Goal: Task Accomplishment & Management: Use online tool/utility

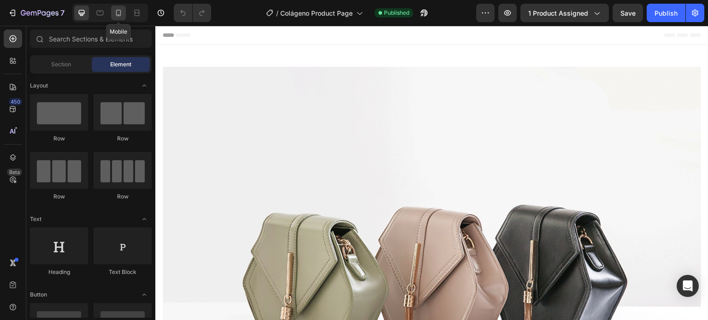
click at [121, 11] on icon at bounding box center [118, 12] width 9 height 9
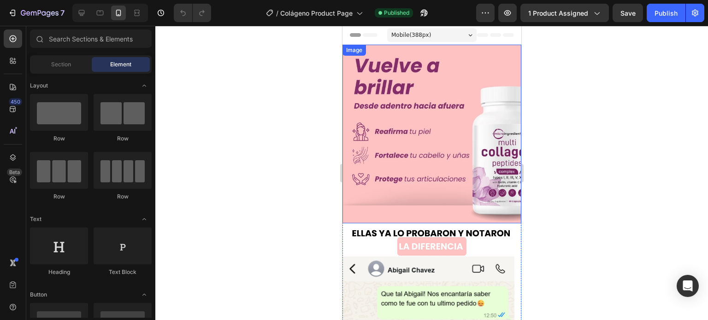
click at [465, 94] on img at bounding box center [431, 134] width 179 height 179
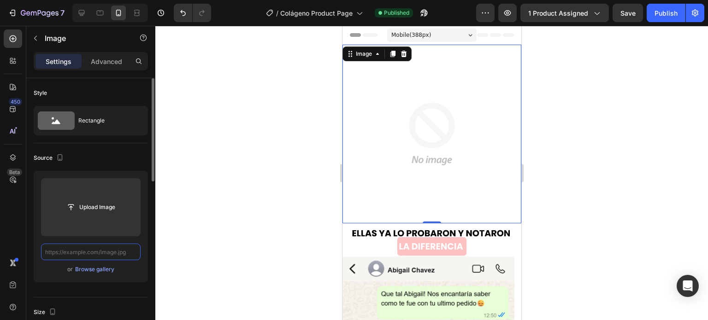
paste input "https://i.ibb.co/1fmD3zXx/Landing-Col-geno-2.jpg"
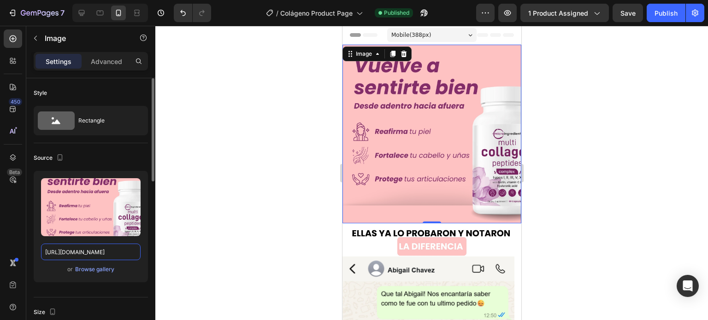
type input "https://i.ibb.co/1fmD3zXx/Landing-Col-geno-2.jpg"
click at [562, 105] on div at bounding box center [431, 173] width 552 height 294
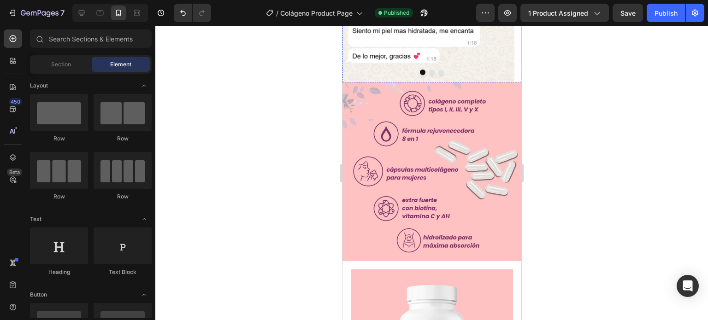
scroll to position [322, 0]
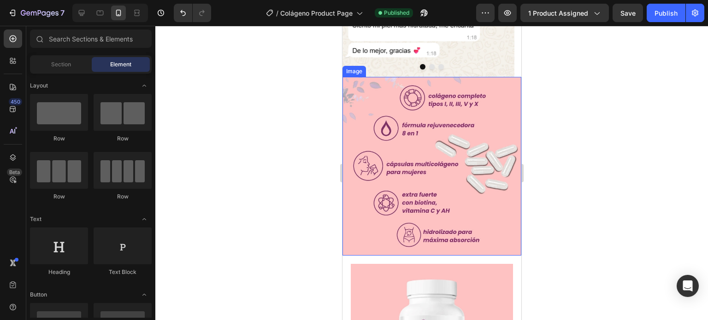
click at [415, 147] on img at bounding box center [431, 166] width 179 height 179
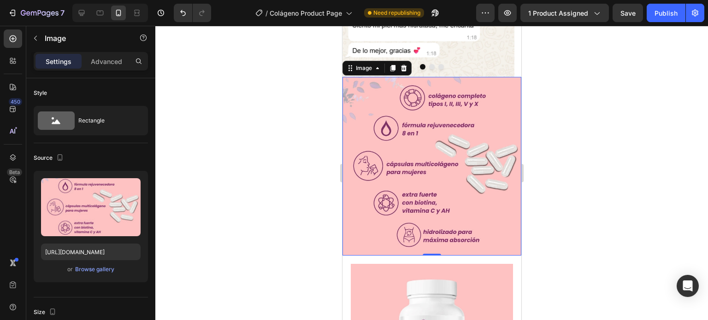
click at [567, 65] on div at bounding box center [431, 173] width 552 height 294
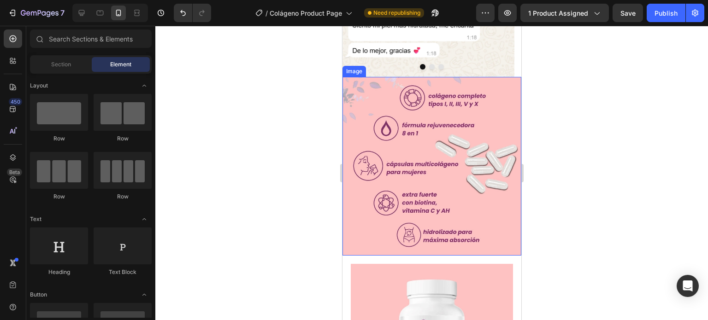
click at [387, 95] on img at bounding box center [431, 166] width 179 height 179
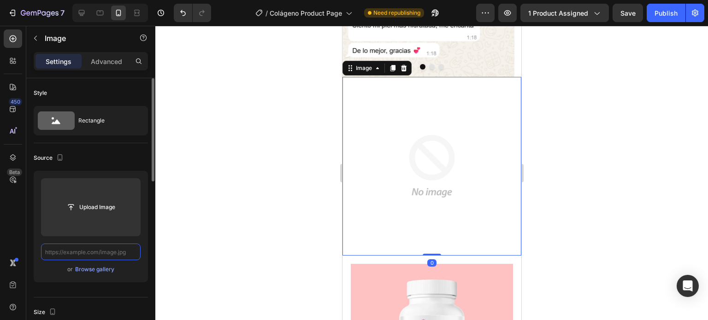
scroll to position [0, 0]
paste input "[URL][DOMAIN_NAME]"
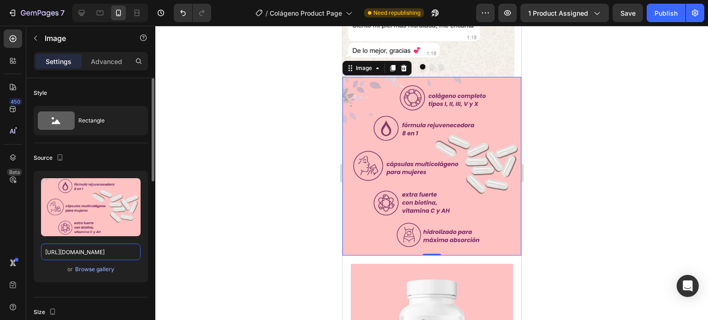
type input "[URL][DOMAIN_NAME]"
click at [296, 205] on div at bounding box center [431, 173] width 552 height 294
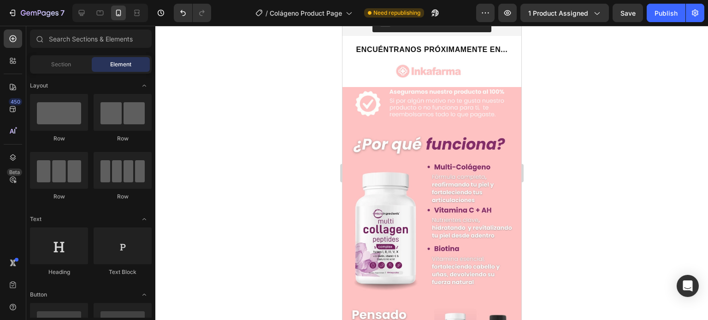
scroll to position [829, 0]
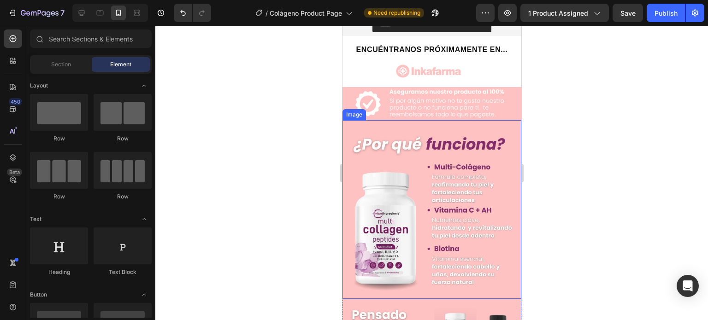
click at [406, 160] on img at bounding box center [431, 209] width 179 height 179
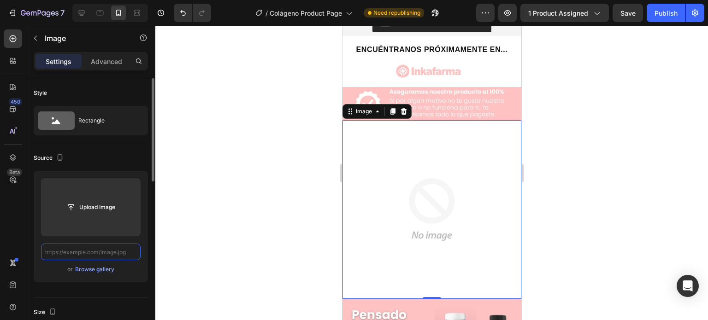
scroll to position [0, 0]
paste input "[URL][DOMAIN_NAME]"
type input "[URL][DOMAIN_NAME]"
paste input "[URL][DOMAIN_NAME]"
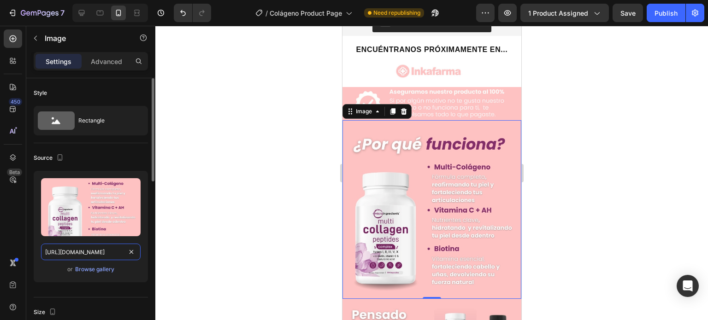
scroll to position [0, 6]
type input "[URL][DOMAIN_NAME]"
click at [221, 217] on div at bounding box center [431, 173] width 552 height 294
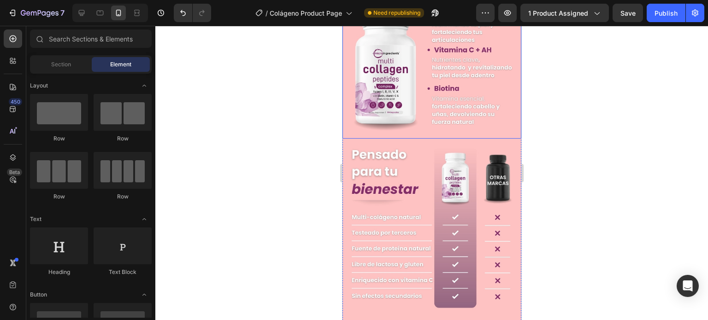
scroll to position [998, 0]
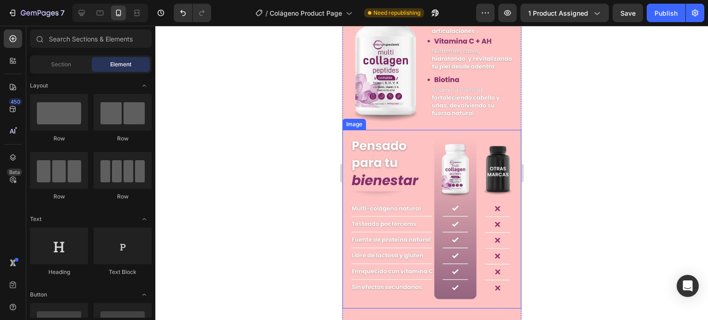
click at [402, 183] on img at bounding box center [431, 219] width 179 height 179
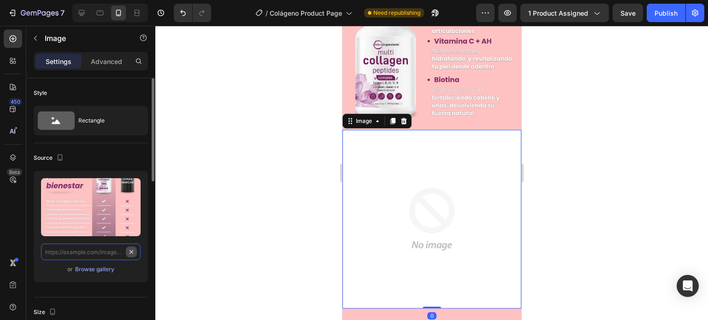
scroll to position [0, 0]
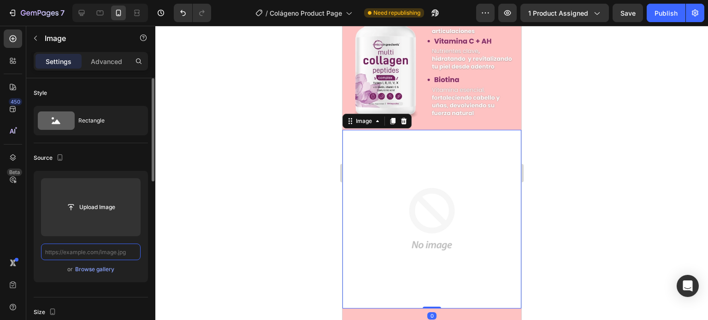
paste input "[URL][DOMAIN_NAME]"
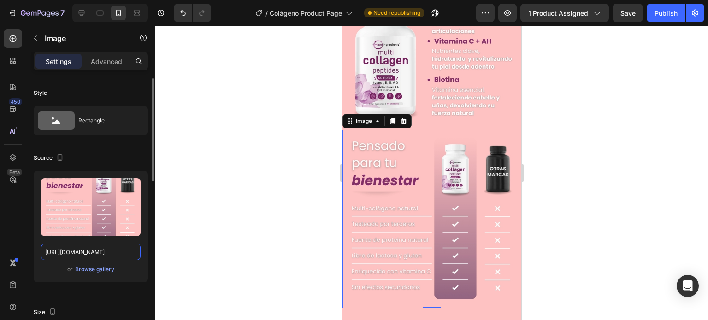
type input "[URL][DOMAIN_NAME]"
click at [281, 209] on div at bounding box center [431, 173] width 552 height 294
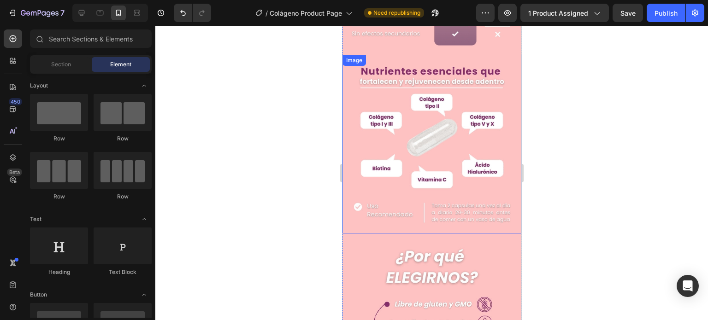
scroll to position [1252, 0]
click at [416, 178] on img at bounding box center [431, 143] width 179 height 179
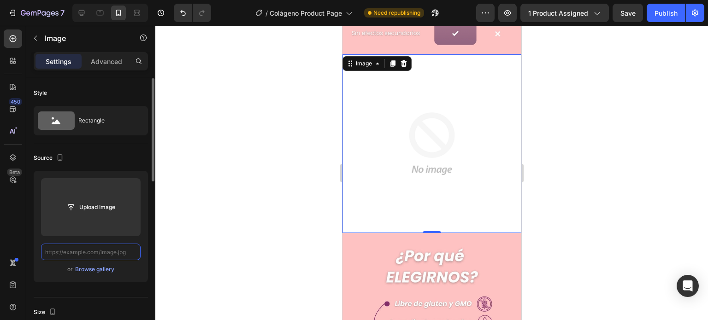
scroll to position [0, 0]
paste input "[URL][DOMAIN_NAME]"
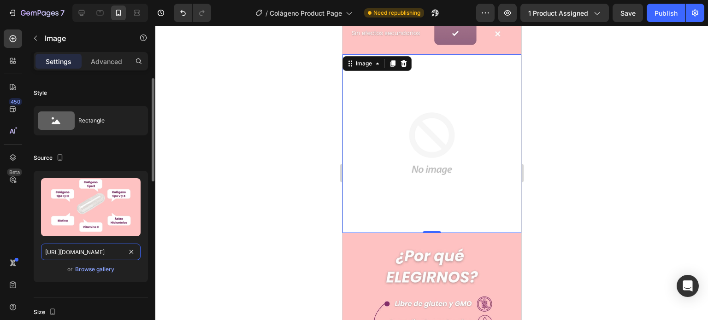
scroll to position [0, 6]
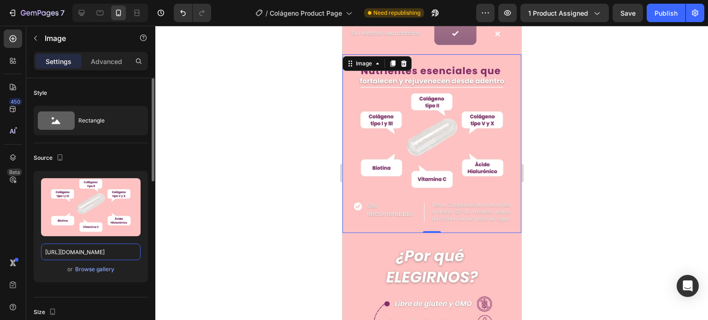
type input "[URL][DOMAIN_NAME]"
click at [333, 234] on div at bounding box center [431, 173] width 552 height 294
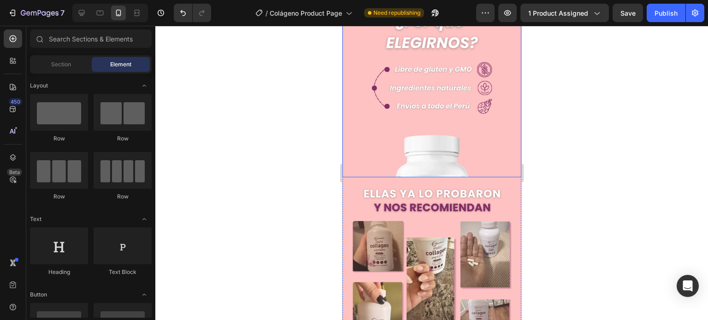
scroll to position [1487, 0]
click at [417, 111] on img at bounding box center [431, 88] width 179 height 179
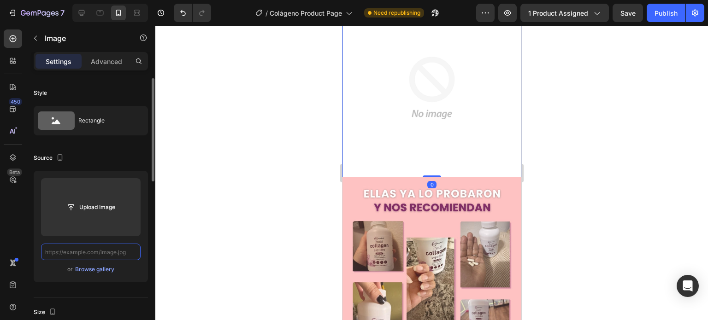
scroll to position [0, 0]
paste input "https://i.ibb.co/SDRLwjHy/20.jpg"
type input "https://i.ibb.co/SDRLwjHy/20.jpg"
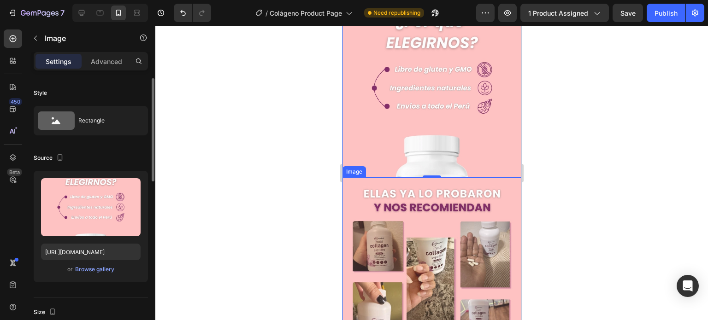
click at [388, 177] on img at bounding box center [431, 266] width 179 height 179
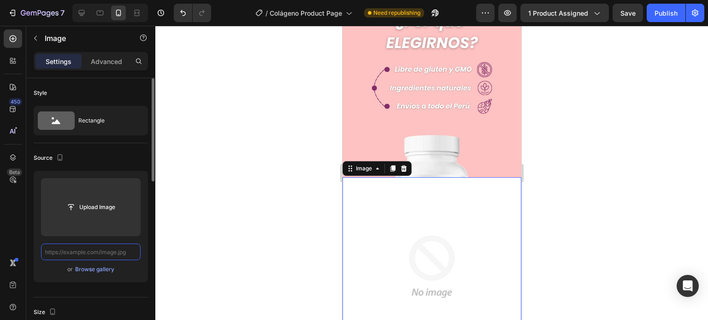
scroll to position [0, 0]
paste input "https://i.ibb.co/YTP8rCZB/21.jpg"
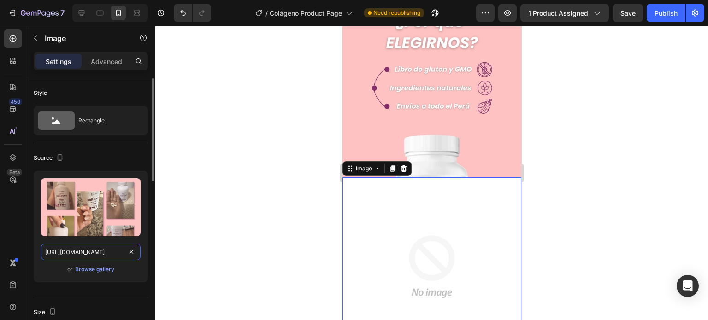
scroll to position [0, 8]
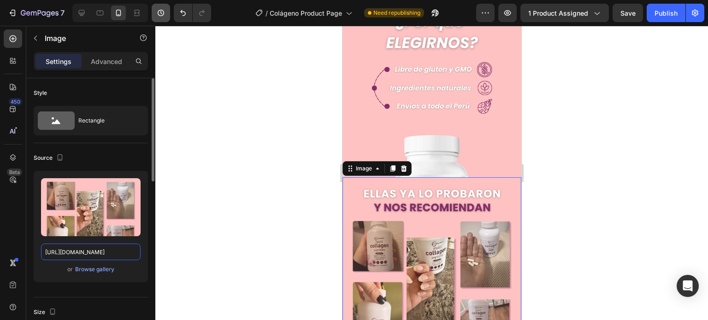
type input "https://i.ibb.co/YTP8rCZB/21.jpg"
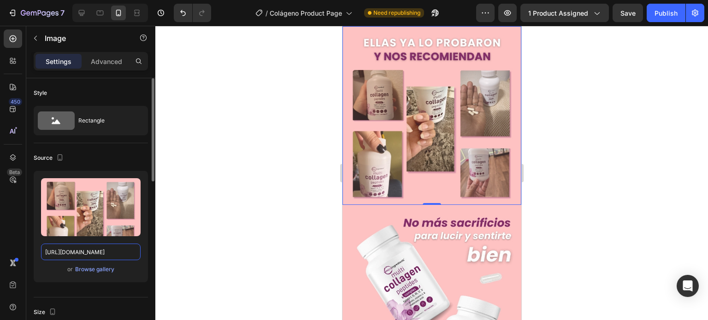
scroll to position [1640, 0]
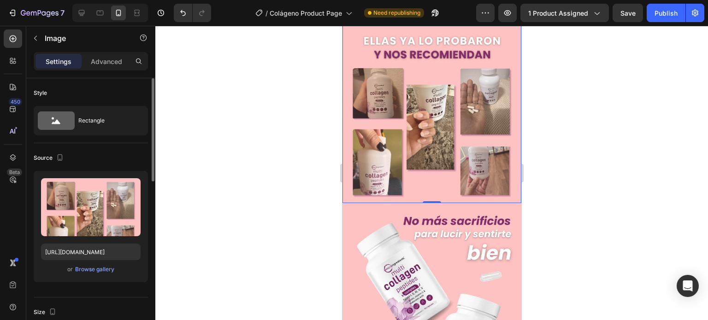
click at [405, 203] on img at bounding box center [431, 292] width 179 height 179
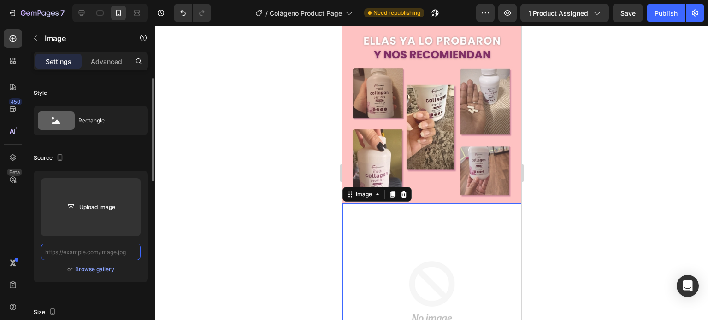
scroll to position [0, 0]
paste input "https://i.ibb.co/0RgN7YMz/15.jpg"
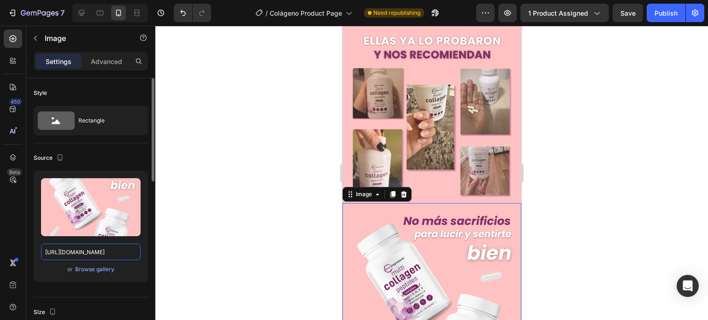
type input "https://i.ibb.co/0RgN7YMz/15.jpg"
click at [654, 139] on div at bounding box center [431, 173] width 552 height 294
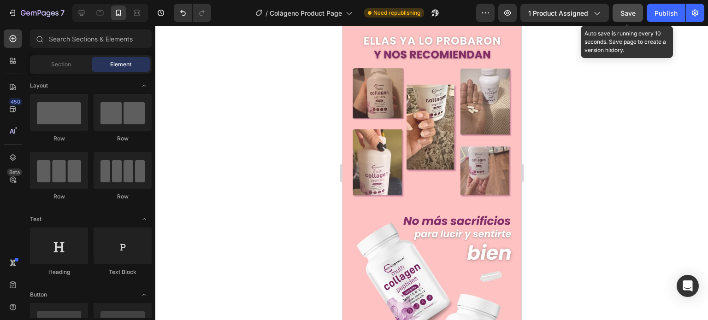
click at [630, 10] on span "Save" at bounding box center [627, 13] width 15 height 8
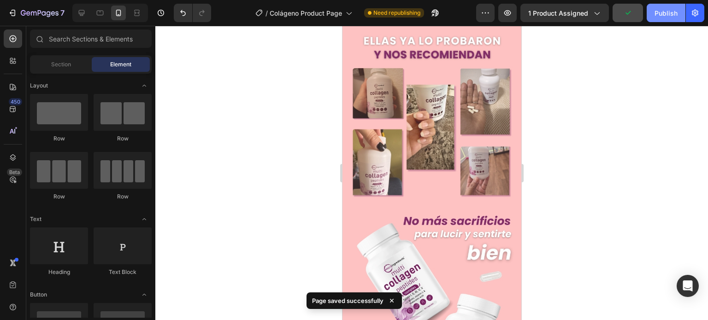
click at [655, 12] on div "Publish" at bounding box center [665, 13] width 23 height 10
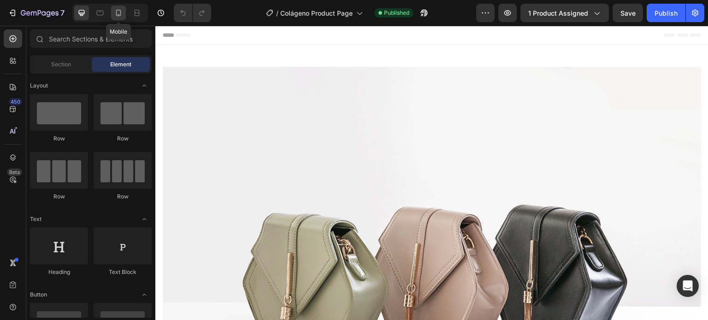
click at [113, 17] on div at bounding box center [118, 13] width 15 height 15
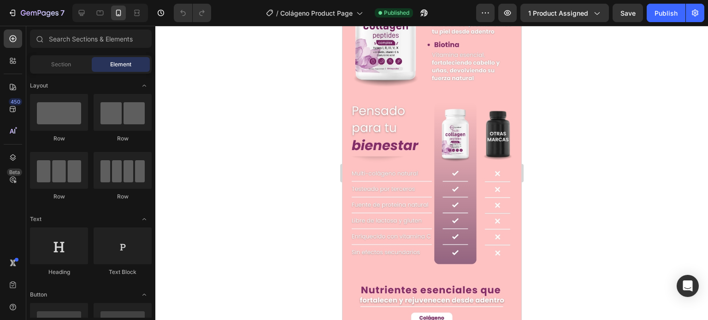
scroll to position [1033, 0]
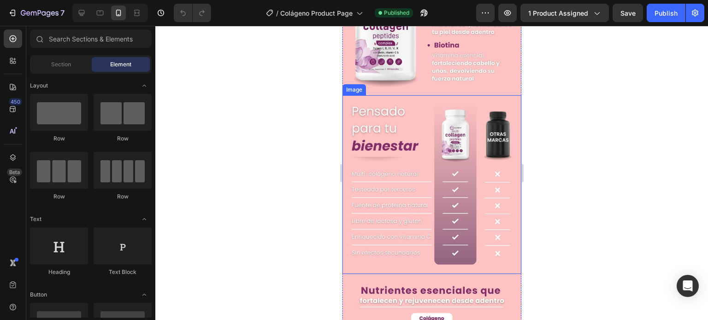
click at [420, 168] on img at bounding box center [431, 184] width 179 height 179
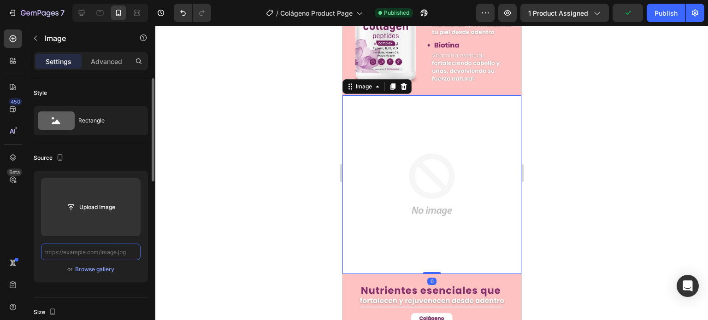
scroll to position [0, 0]
paste input "[URL][DOMAIN_NAME]"
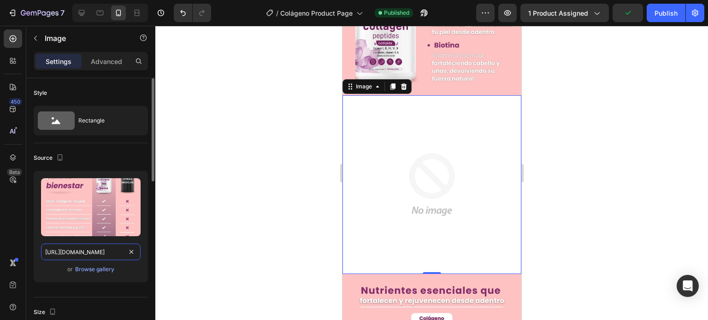
scroll to position [0, 57]
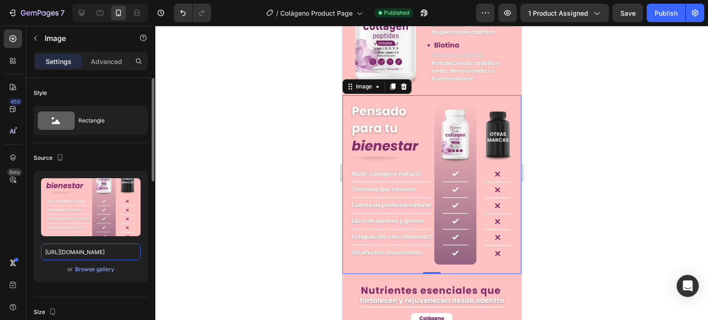
type input "[URL][DOMAIN_NAME]"
click at [317, 165] on div at bounding box center [431, 173] width 552 height 294
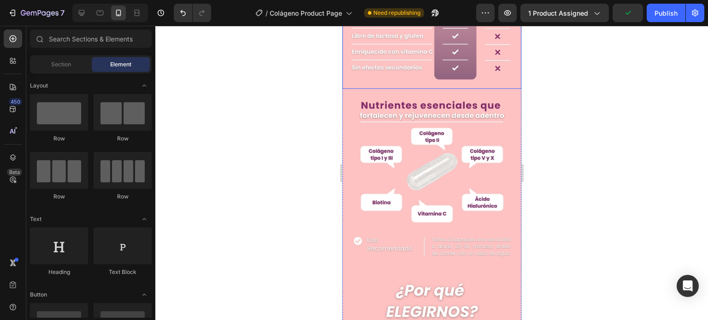
scroll to position [1216, 0]
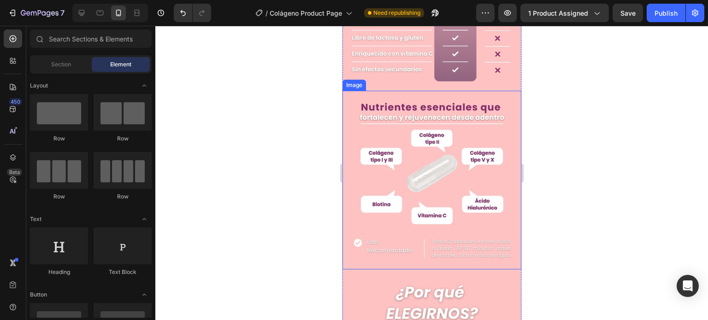
click at [389, 149] on img at bounding box center [431, 180] width 179 height 179
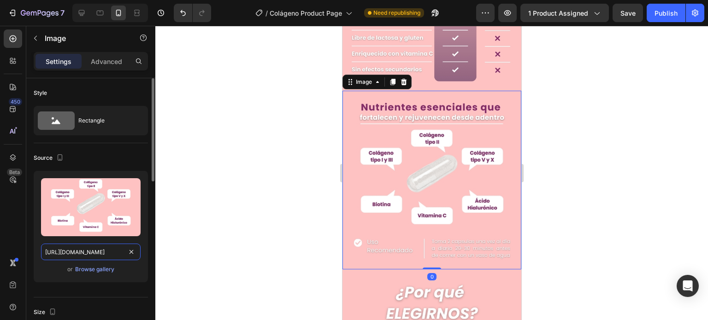
click at [137, 253] on input "[URL][DOMAIN_NAME]" at bounding box center [90, 252] width 99 height 17
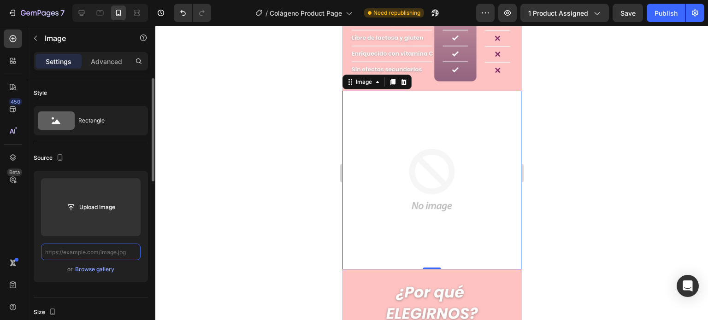
paste input "[URL][DOMAIN_NAME]"
type input "[URL][DOMAIN_NAME]"
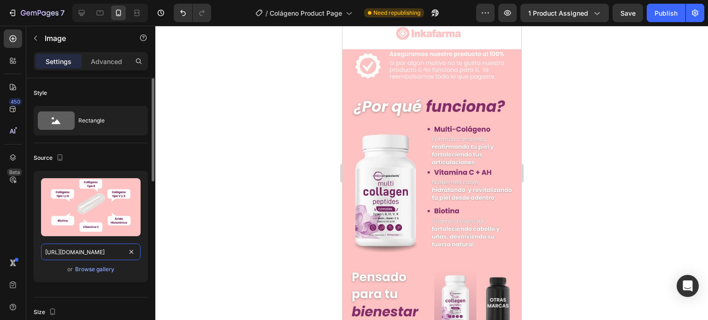
scroll to position [862, 0]
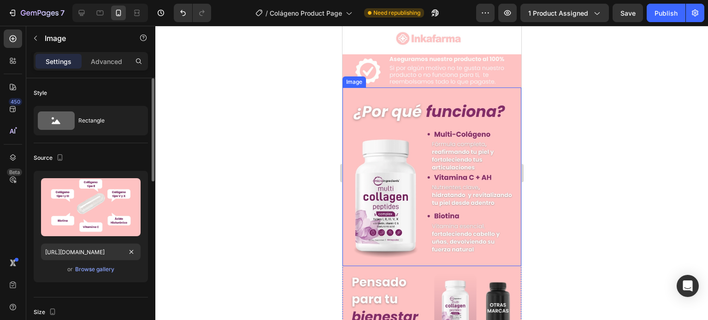
click at [445, 160] on img at bounding box center [431, 177] width 179 height 179
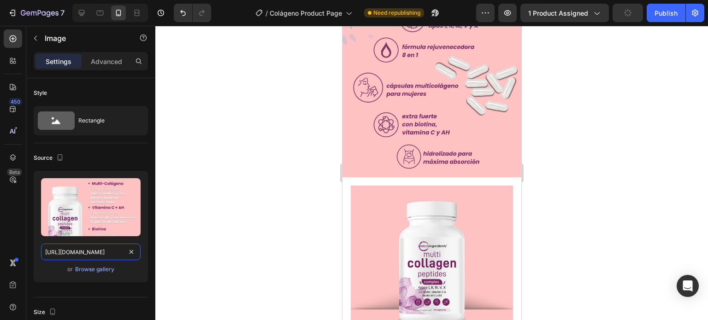
scroll to position [392, 0]
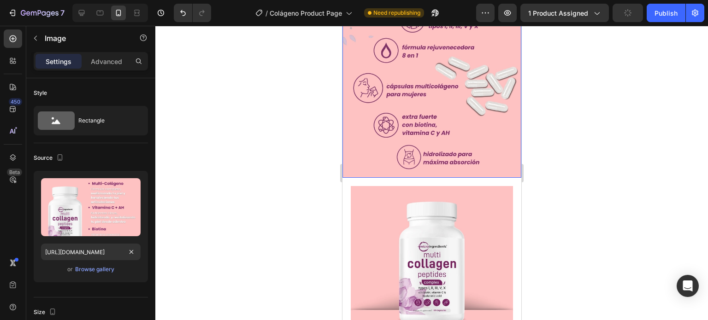
click at [421, 76] on img at bounding box center [431, 88] width 179 height 179
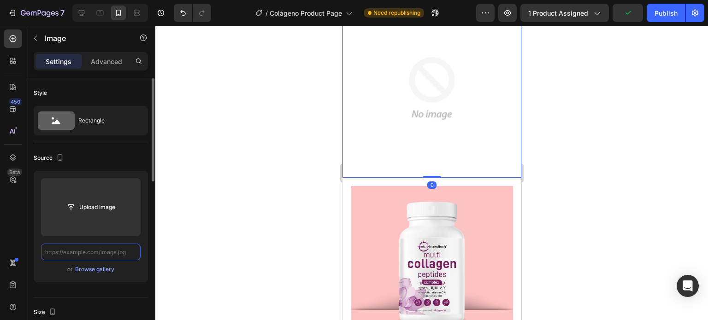
scroll to position [0, 0]
paste input "[URL][DOMAIN_NAME]"
type input "[URL][DOMAIN_NAME]"
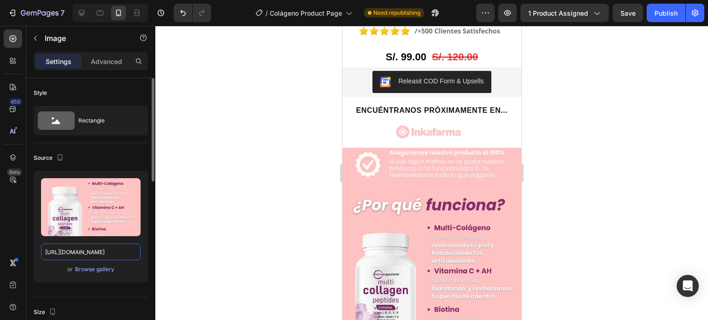
scroll to position [768, 0]
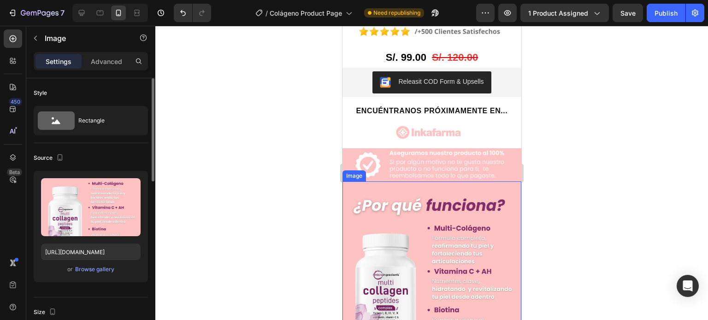
click at [441, 216] on img at bounding box center [431, 270] width 179 height 179
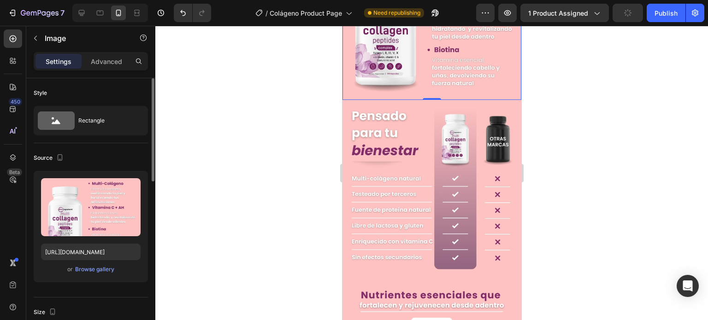
scroll to position [1028, 0]
click at [94, 246] on input "[URL][DOMAIN_NAME]" at bounding box center [90, 252] width 99 height 17
paste input "j9xk9mSY/17"
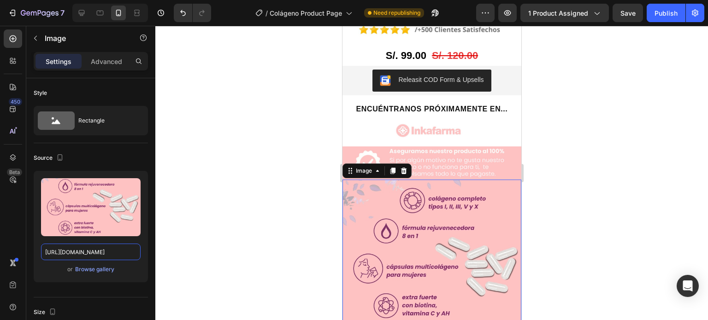
scroll to position [770, 0]
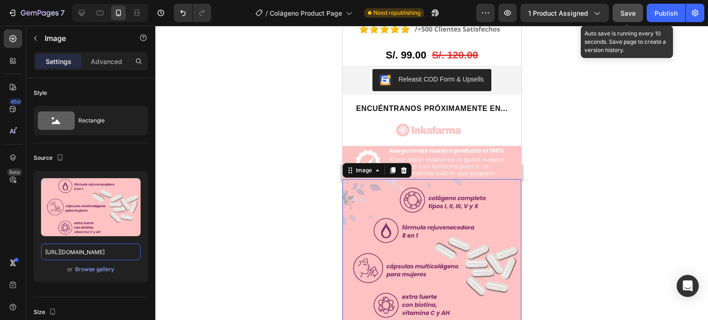
type input "[URL][DOMAIN_NAME]"
click at [628, 9] on span "Save" at bounding box center [627, 13] width 15 height 8
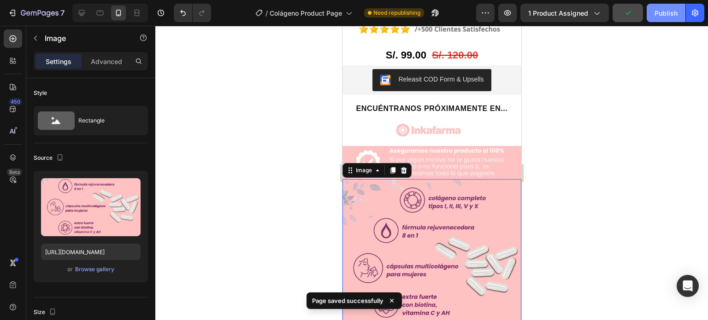
click at [661, 15] on div "Publish" at bounding box center [665, 13] width 23 height 10
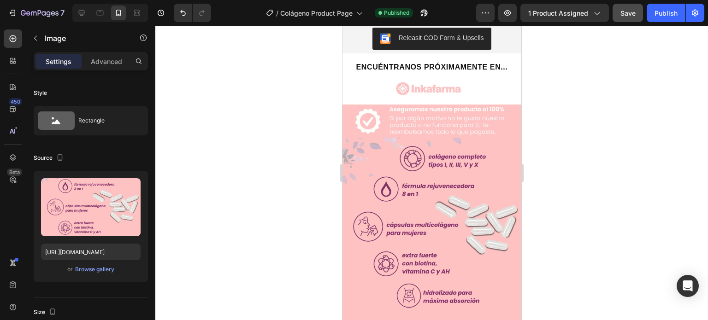
scroll to position [811, 0]
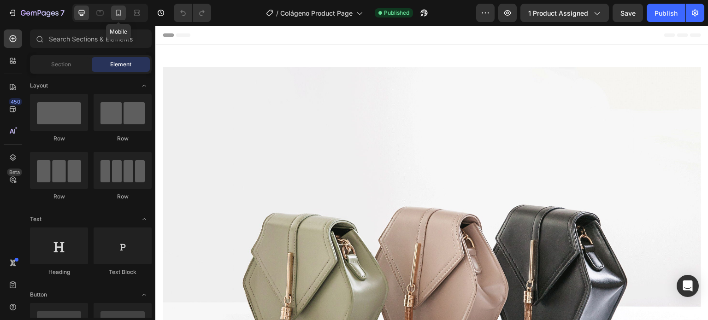
click at [117, 12] on icon at bounding box center [118, 12] width 9 height 9
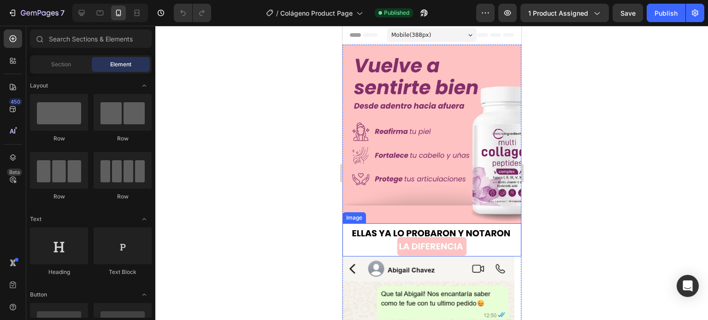
click at [408, 237] on img at bounding box center [431, 239] width 179 height 33
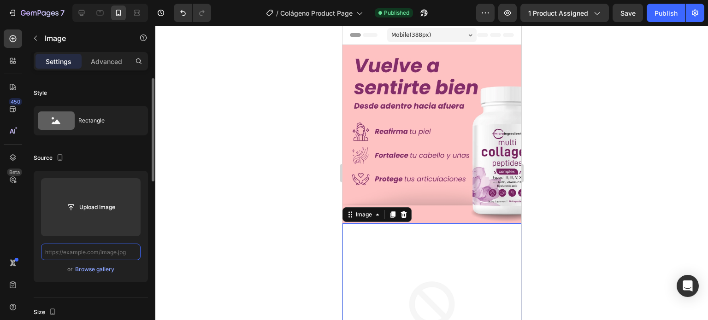
paste input "https://i.ibb.co/fzxBhkz1/Boton-de-compras-y-logos-1.jpg"
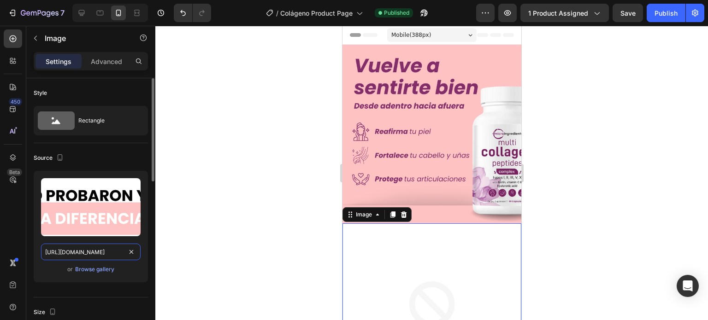
scroll to position [0, 75]
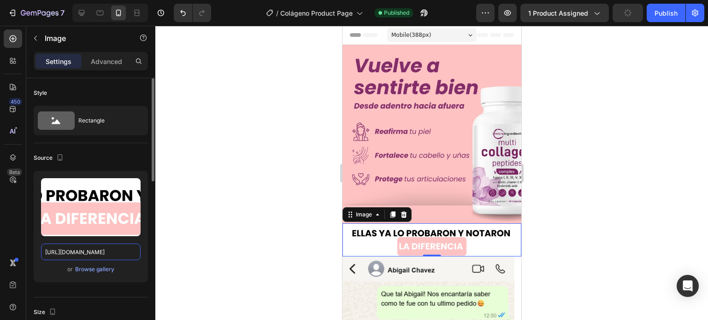
type input "https://i.ibb.co/fzxBhkz1/Boton-de-compras-y-logos-1.jpg"
click at [293, 249] on div at bounding box center [431, 173] width 552 height 294
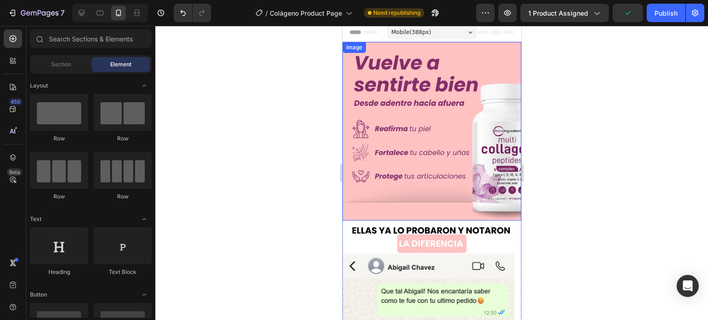
scroll to position [2, 0]
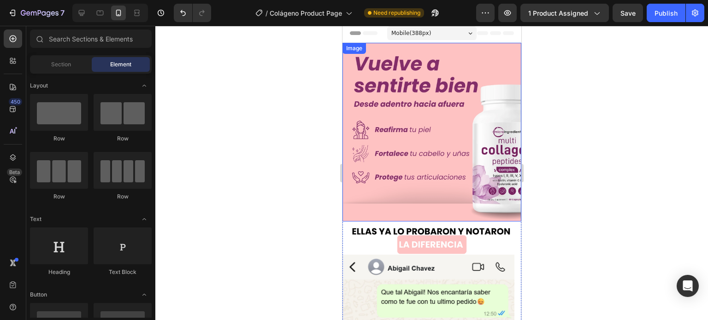
click at [495, 150] on img at bounding box center [431, 132] width 179 height 179
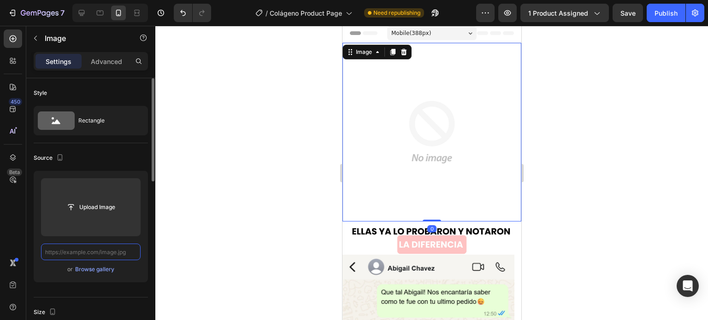
scroll to position [0, 0]
paste input "https://i.ibb.co/1fmD3zXx/Landing-Col-geno-2.jpg"
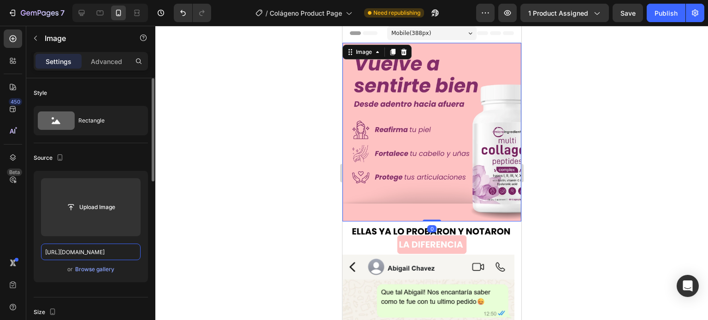
scroll to position [0, 55]
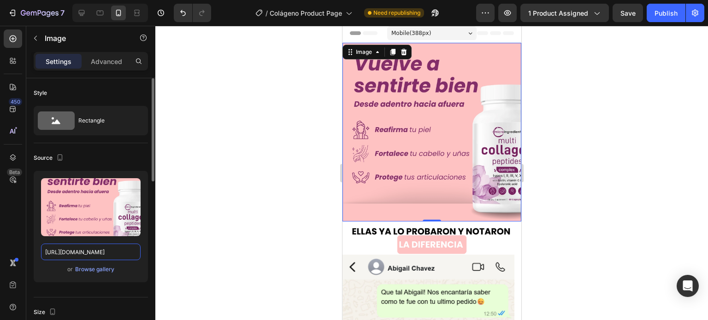
type input "https://i.ibb.co/1fmD3zXx/Landing-Col-geno-2.jpg"
click at [619, 107] on div at bounding box center [431, 173] width 552 height 294
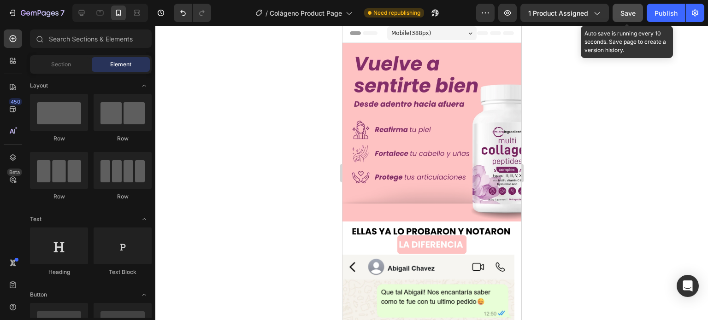
click at [623, 21] on button "Save" at bounding box center [627, 13] width 30 height 18
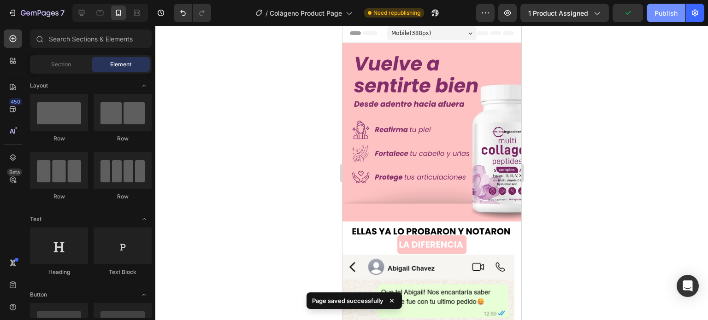
click at [660, 12] on div "Publish" at bounding box center [665, 13] width 23 height 10
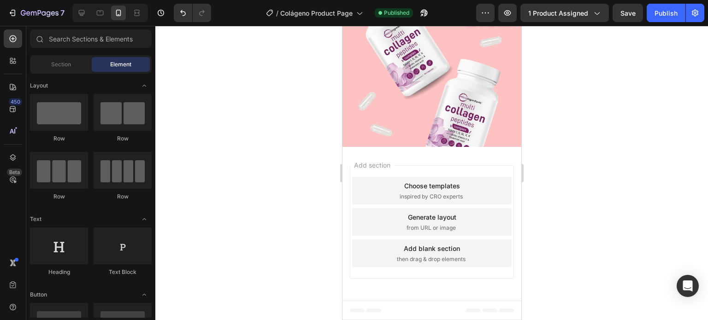
scroll to position [1815, 0]
